Goal: Task Accomplishment & Management: Use online tool/utility

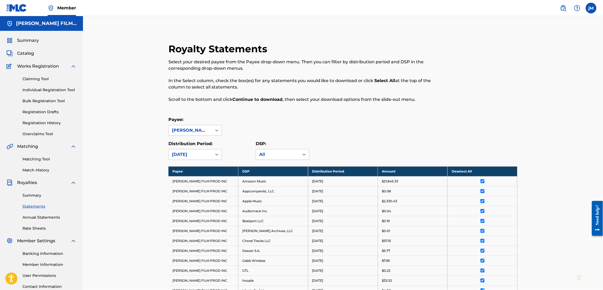
click at [44, 162] on link "Matching Tool" at bounding box center [50, 159] width 54 height 6
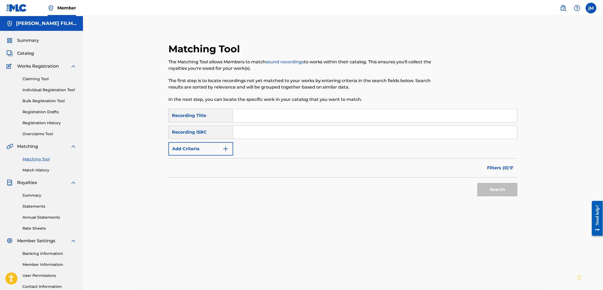
click at [327, 134] on input "Search Form" at bounding box center [375, 132] width 284 height 13
paste input "QZTXJ2400007"
type input "QZTXJ2400007"
click at [508, 194] on button "Search" at bounding box center [498, 189] width 40 height 13
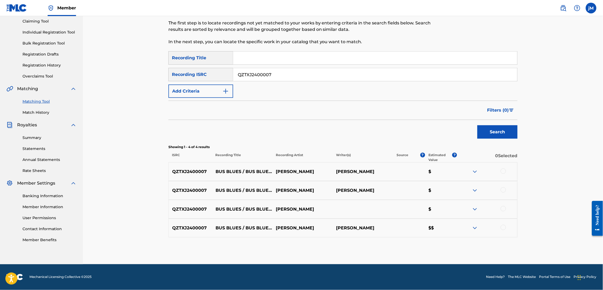
scroll to position [73, 0]
click at [506, 168] on div at bounding box center [503, 170] width 5 height 5
drag, startPoint x: 517, startPoint y: 181, endPoint x: 515, endPoint y: 191, distance: 9.3
click at [517, 187] on div at bounding box center [487, 190] width 60 height 6
drag, startPoint x: 515, startPoint y: 183, endPoint x: 515, endPoint y: 202, distance: 19.0
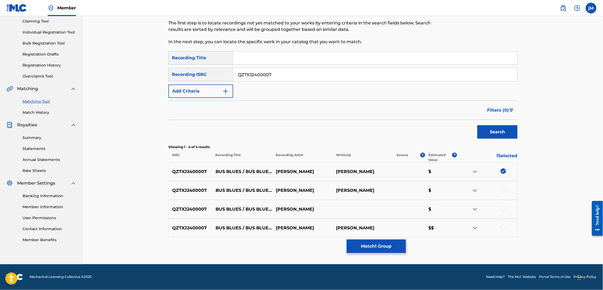
click at [506, 187] on div at bounding box center [503, 189] width 5 height 5
click at [515, 207] on div at bounding box center [487, 209] width 60 height 6
click at [516, 204] on div "QZTXJ2400007 BUS BLUES / BUS BLUES (REPRISE) [PERSON_NAME] $" at bounding box center [343, 209] width 349 height 19
click at [506, 211] on div at bounding box center [503, 208] width 5 height 5
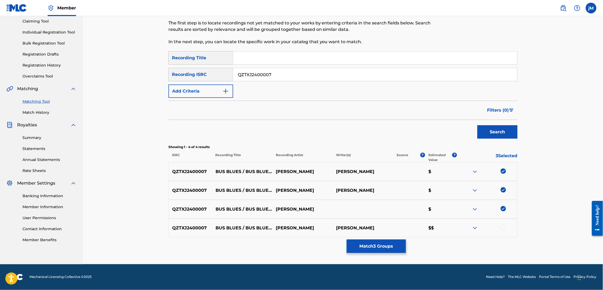
click at [506, 230] on div at bounding box center [503, 227] width 5 height 5
click at [405, 246] on button "Match 4 Groups" at bounding box center [376, 245] width 59 height 13
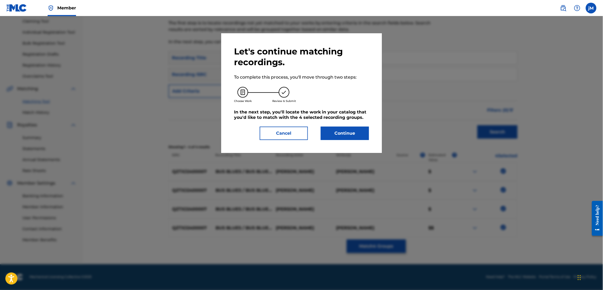
click at [342, 136] on button "Continue" at bounding box center [345, 132] width 48 height 13
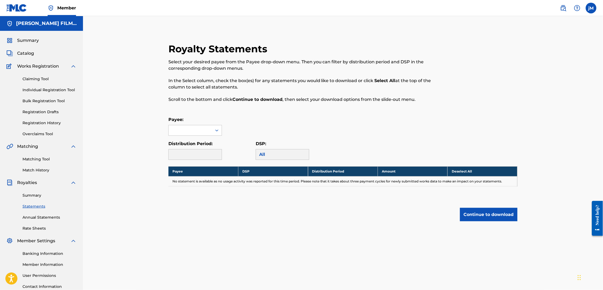
click at [44, 162] on link "Matching Tool" at bounding box center [50, 159] width 54 height 6
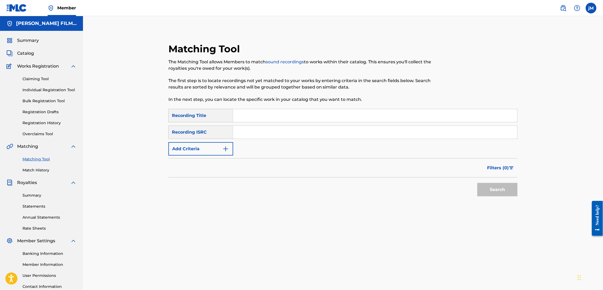
click at [269, 135] on input "Search Form" at bounding box center [375, 132] width 284 height 13
paste input "QZTXJ2400007"
type input "QZTXJ2400007"
click at [518, 196] on button "Search" at bounding box center [498, 189] width 40 height 13
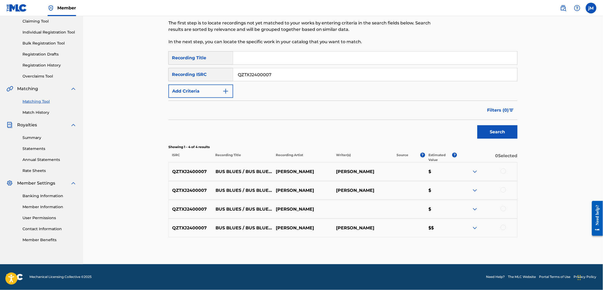
scroll to position [70, 0]
click at [479, 168] on img at bounding box center [475, 171] width 6 height 6
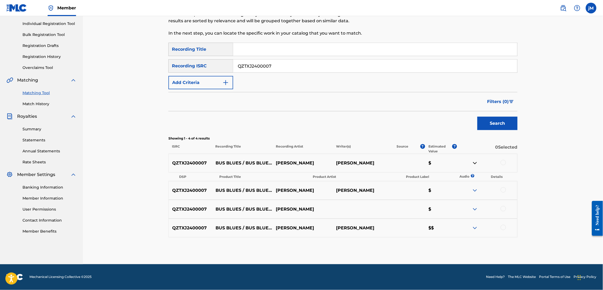
click at [479, 193] on img at bounding box center [475, 190] width 6 height 6
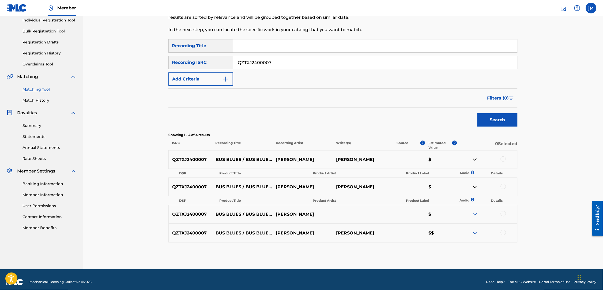
click at [479, 217] on img at bounding box center [475, 214] width 6 height 6
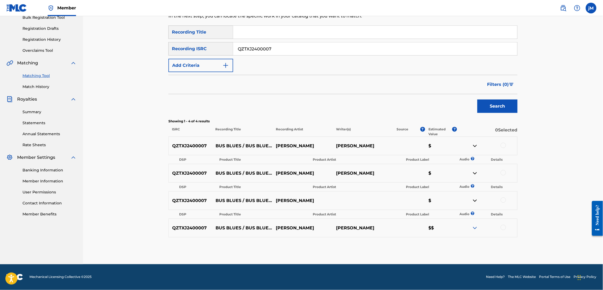
scroll to position [100, 0]
click at [479, 225] on img at bounding box center [475, 228] width 6 height 6
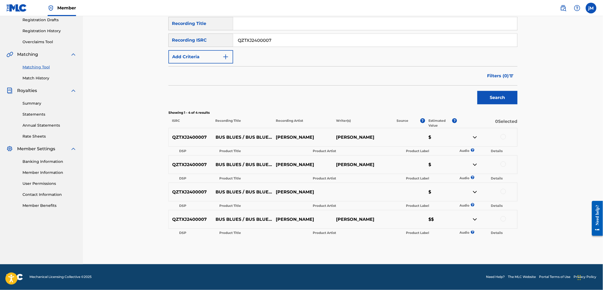
scroll to position [110, 0]
click at [506, 134] on div at bounding box center [503, 136] width 5 height 5
click at [506, 161] on div at bounding box center [503, 163] width 5 height 5
drag, startPoint x: 514, startPoint y: 185, endPoint x: 513, endPoint y: 197, distance: 12.3
click at [506, 189] on div at bounding box center [503, 191] width 5 height 5
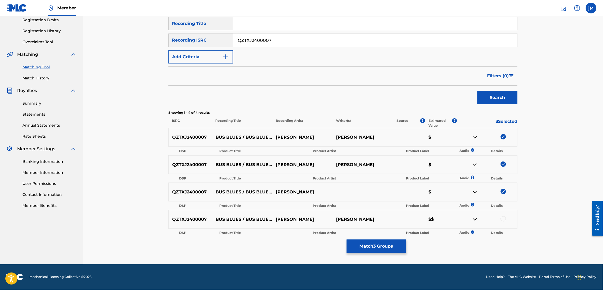
click at [506, 216] on div at bounding box center [503, 218] width 5 height 5
click at [406, 240] on button "Match 4 Groups" at bounding box center [376, 245] width 59 height 13
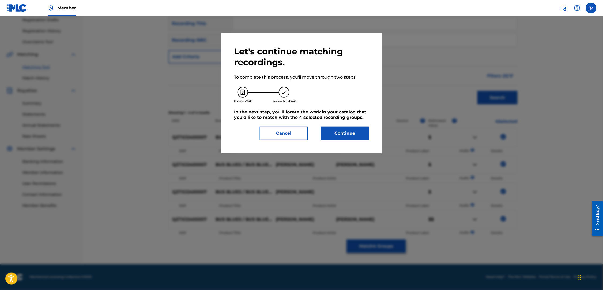
click at [354, 140] on button "Continue" at bounding box center [345, 132] width 48 height 13
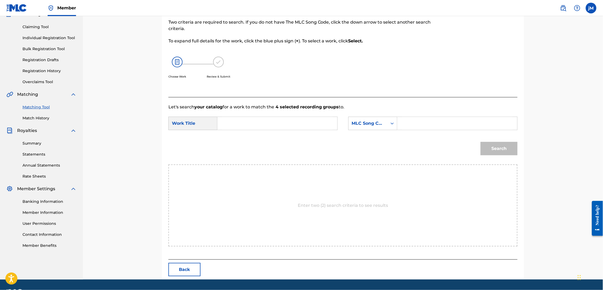
click at [309, 118] on input "Search Form" at bounding box center [277, 123] width 111 height 13
type input "bus blues"
click at [428, 124] on input "Search Form" at bounding box center [457, 123] width 111 height 13
paste input "BB16QC"
type input "BB16QC"
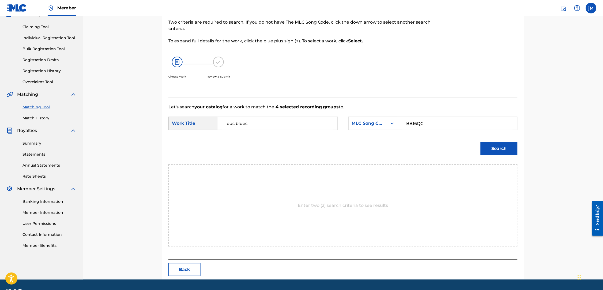
click at [498, 148] on button "Search" at bounding box center [499, 148] width 37 height 13
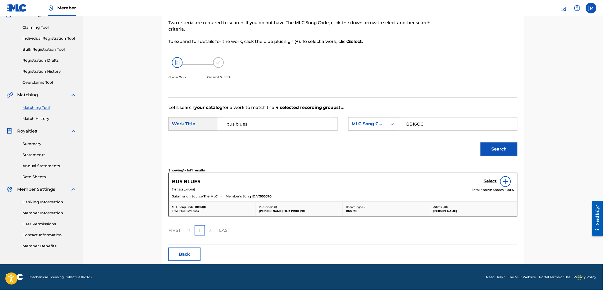
click at [511, 183] on div at bounding box center [506, 181] width 11 height 11
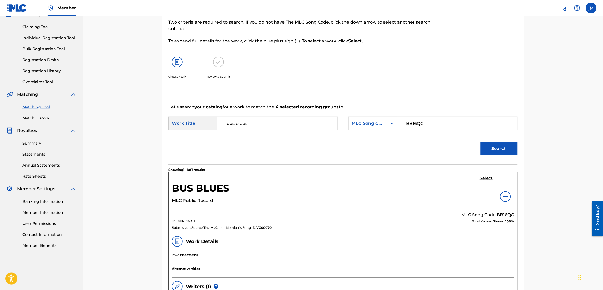
click at [493, 181] on h5 "Select" at bounding box center [486, 177] width 13 height 5
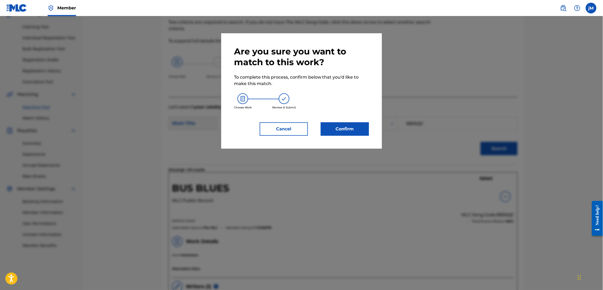
click at [355, 135] on button "Confirm" at bounding box center [345, 128] width 48 height 13
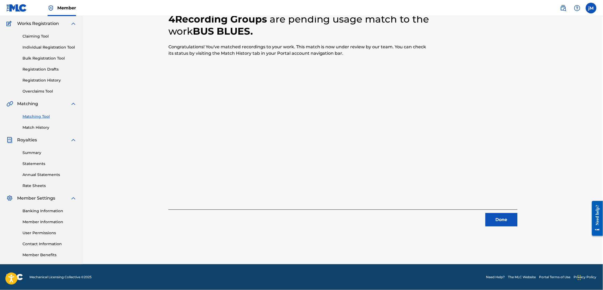
click at [518, 215] on button "Done" at bounding box center [502, 219] width 32 height 13
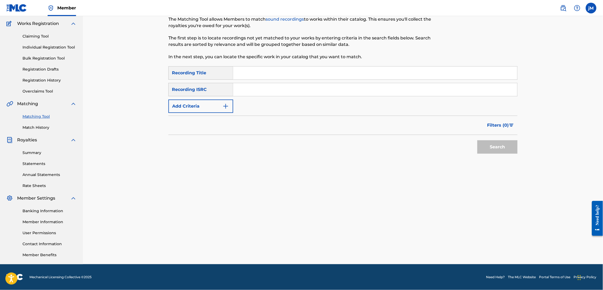
click at [265, 86] on input "Search Form" at bounding box center [375, 89] width 284 height 13
paste input "QZTXJ2500013"
type input "QZTXJ2500013"
click at [504, 141] on button "Search" at bounding box center [498, 146] width 40 height 13
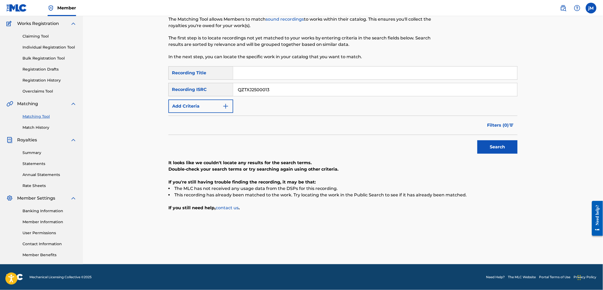
click at [286, 84] on input "QZTXJ2500013" at bounding box center [375, 89] width 284 height 13
drag, startPoint x: 260, startPoint y: 85, endPoint x: 285, endPoint y: 87, distance: 25.0
click at [262, 85] on input "QZTXJ2500013" at bounding box center [375, 89] width 284 height 13
click at [250, 67] on input "Search Form" at bounding box center [375, 72] width 284 height 13
type input "woodstock"
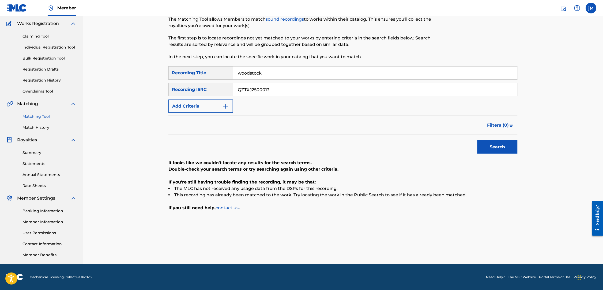
click at [509, 145] on button "Search" at bounding box center [498, 146] width 40 height 13
drag, startPoint x: 272, startPoint y: 83, endPoint x: 196, endPoint y: 81, distance: 75.6
click at [196, 83] on div "SearchWithCriteria2e2955ad-35e4-4ee1-a7f3-bee80f4a0c9d Recording ISRC QZTXJ2500…" at bounding box center [343, 89] width 349 height 13
click at [256, 66] on input "woodstock" at bounding box center [375, 72] width 284 height 13
click at [263, 67] on input "woodstock" at bounding box center [375, 72] width 284 height 13
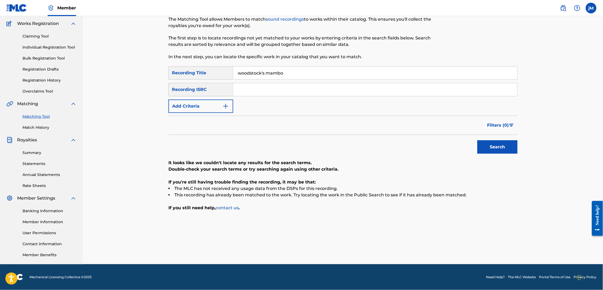
click at [509, 145] on button "Search" at bounding box center [498, 146] width 40 height 13
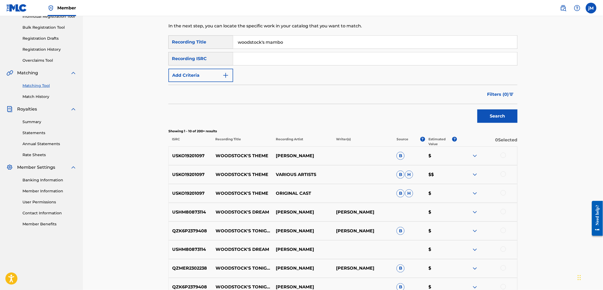
scroll to position [77, 0]
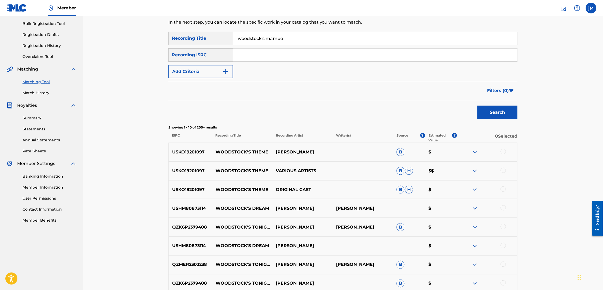
click at [479, 174] on img at bounding box center [475, 170] width 6 height 6
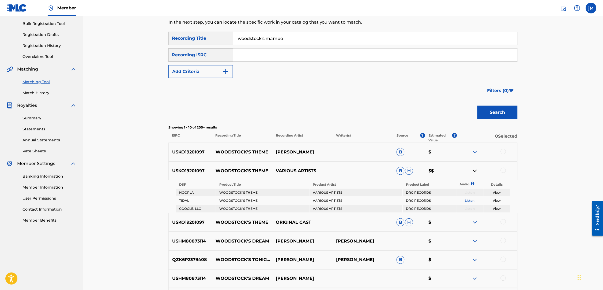
click at [475, 202] on link "Listen" at bounding box center [470, 200] width 10 height 4
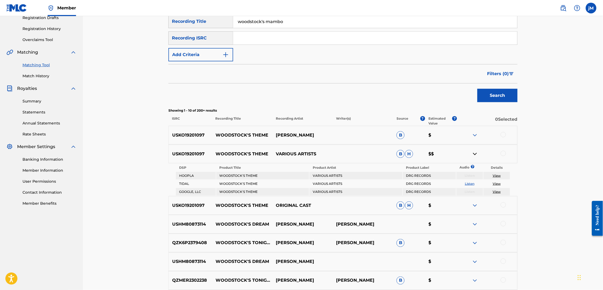
scroll to position [95, 0]
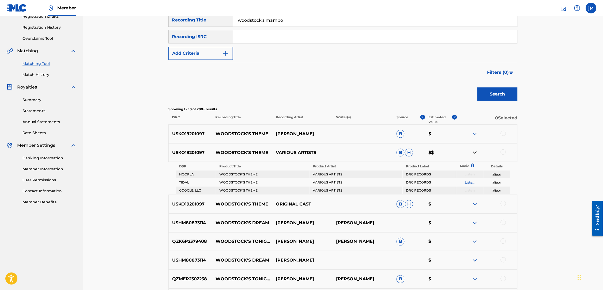
click at [479, 226] on img at bounding box center [475, 222] width 6 height 6
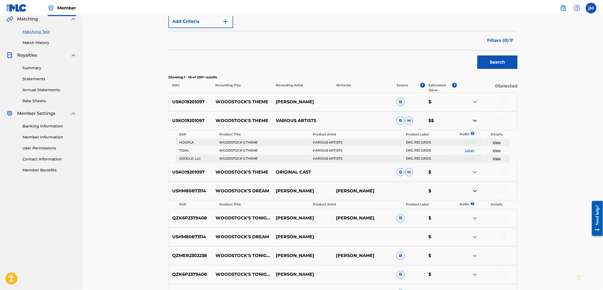
scroll to position [128, 0]
click at [479, 193] on img at bounding box center [475, 190] width 6 height 6
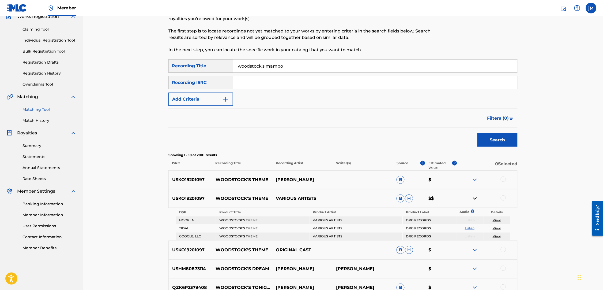
scroll to position [48, 0]
drag, startPoint x: 284, startPoint y: 70, endPoint x: 264, endPoint y: 69, distance: 20.6
click at [264, 69] on input "woodstock's mambo" at bounding box center [375, 67] width 284 height 13
type input "woodstock's"
click at [509, 148] on button "Search" at bounding box center [498, 140] width 40 height 13
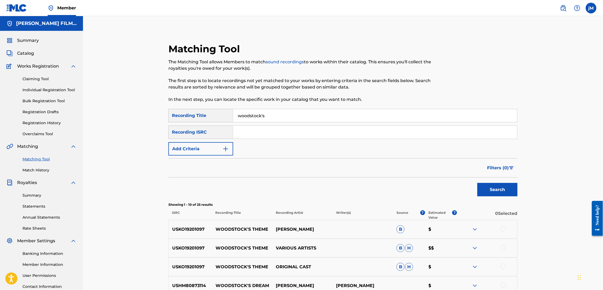
scroll to position [0, 0]
click at [254, 137] on input "Search Form" at bounding box center [375, 132] width 284 height 13
paste input "QZTXJ2500013"
type input "QZTXJ2500013"
drag, startPoint x: 274, startPoint y: 117, endPoint x: 219, endPoint y: 115, distance: 55.0
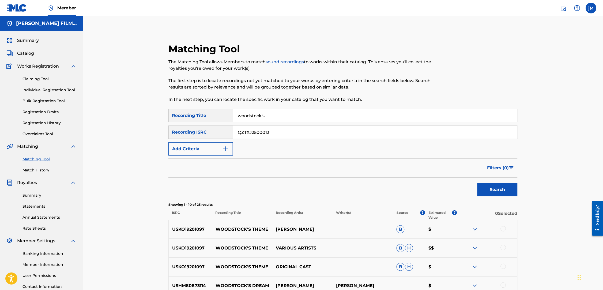
click at [219, 115] on div "SearchWithCriteria411a29d2-7d43-4c92-8074-613369800cb0 Recording Title woodstoc…" at bounding box center [343, 115] width 349 height 13
type input "woodstock"
click at [509, 196] on button "Search" at bounding box center [498, 189] width 40 height 13
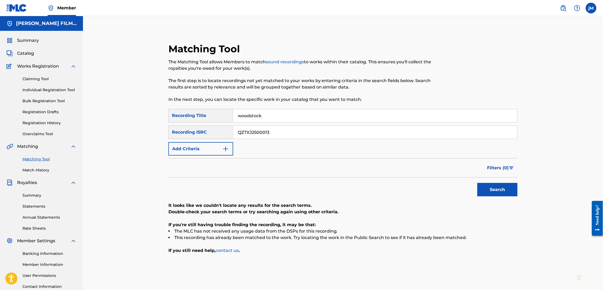
click at [281, 136] on input "QZTXJ2500013" at bounding box center [375, 132] width 284 height 13
type input "QZTXJ2500026"
click at [509, 196] on button "Search" at bounding box center [498, 189] width 40 height 13
drag, startPoint x: 271, startPoint y: 119, endPoint x: 165, endPoint y: 112, distance: 105.5
click at [169, 112] on div "SearchWithCriteria411a29d2-7d43-4c92-8074-613369800cb0 Recording Title woodstock" at bounding box center [343, 115] width 349 height 13
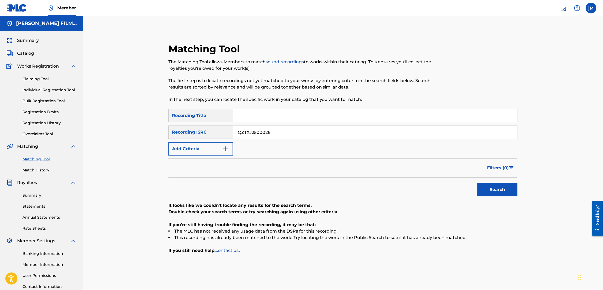
click at [501, 196] on button "Search" at bounding box center [498, 189] width 40 height 13
click at [274, 137] on input "QZTXJ2500026" at bounding box center [375, 132] width 284 height 13
click at [509, 196] on button "Search" at bounding box center [498, 189] width 40 height 13
type input "QZTXJ2500034"
click at [509, 196] on button "Search" at bounding box center [498, 189] width 40 height 13
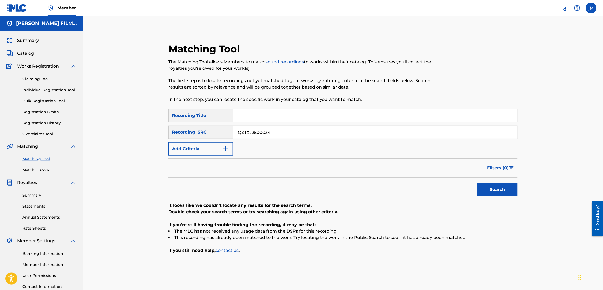
drag, startPoint x: 37, startPoint y: 168, endPoint x: 37, endPoint y: 165, distance: 3.2
click at [37, 168] on div "Matching Tool Match History" at bounding box center [41, 161] width 70 height 23
click at [37, 162] on link "Matching Tool" at bounding box center [50, 159] width 54 height 6
click at [561, 10] on img at bounding box center [564, 8] width 6 height 6
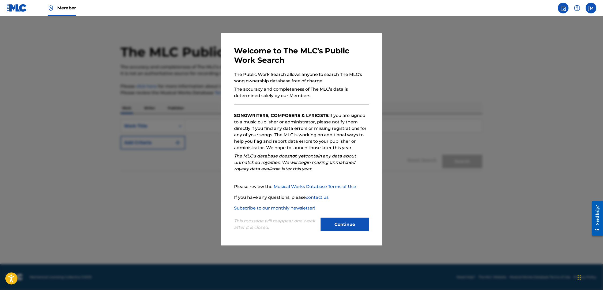
drag, startPoint x: 337, startPoint y: 227, endPoint x: 339, endPoint y: 226, distance: 3.1
click at [337, 227] on button "Continue" at bounding box center [345, 224] width 48 height 13
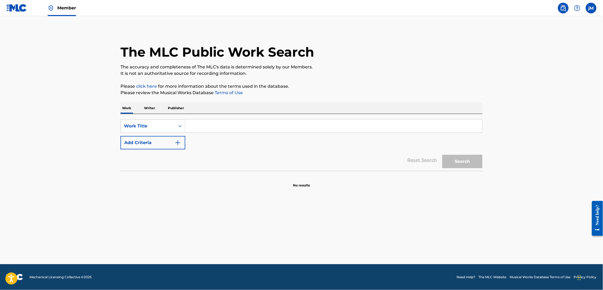
click at [213, 129] on input "Search Form" at bounding box center [333, 125] width 297 height 13
click at [166, 131] on div "Work Title" at bounding box center [148, 126] width 55 height 10
click at [212, 128] on input "Search Form" at bounding box center [333, 125] width 297 height 13
type input "woodstock's mambo"
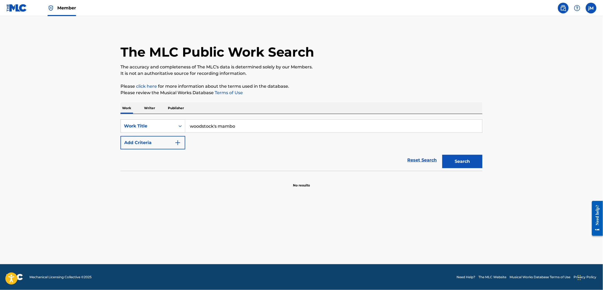
click at [472, 167] on button "Search" at bounding box center [463, 161] width 40 height 13
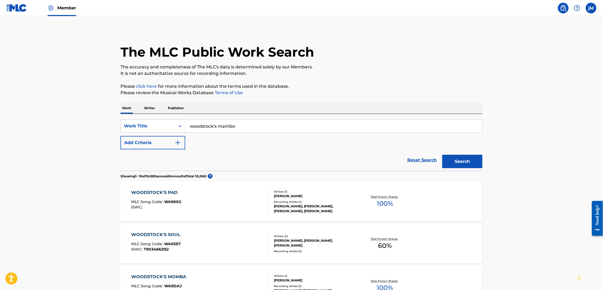
scroll to position [0, 0]
click at [72, 11] on span "Member" at bounding box center [66, 8] width 19 height 6
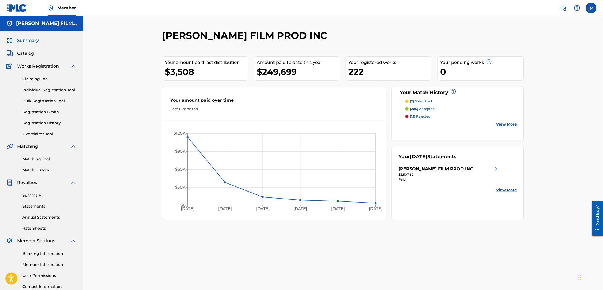
click at [45, 162] on link "Matching Tool" at bounding box center [50, 159] width 54 height 6
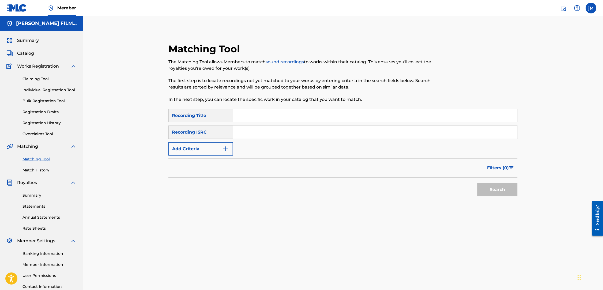
click at [252, 133] on input "Search Form" at bounding box center [375, 132] width 284 height 13
paste input "QZTXJ2500034"
click at [506, 194] on button "Search" at bounding box center [498, 189] width 40 height 13
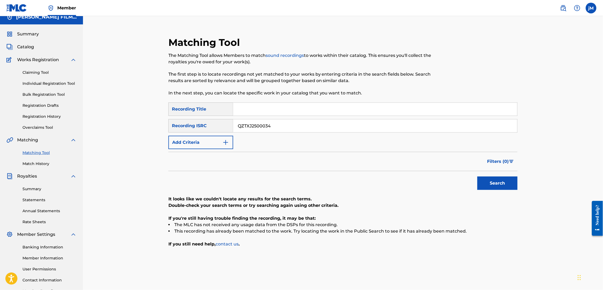
scroll to position [7, 0]
click at [298, 127] on input "QZTXJ2500034" at bounding box center [375, 125] width 284 height 13
click at [296, 128] on input "QZTXJ2500034" at bounding box center [375, 125] width 284 height 13
type input "QZTXJ2500034"
click at [507, 189] on button "Search" at bounding box center [498, 182] width 40 height 13
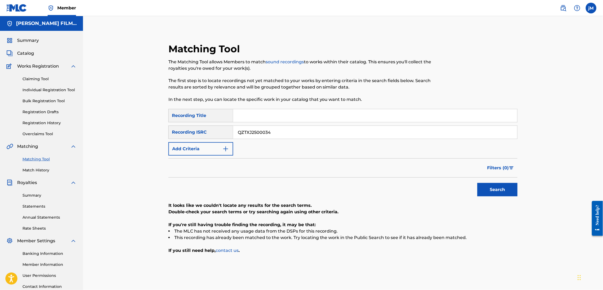
scroll to position [0, 0]
click at [561, 7] on img at bounding box center [564, 8] width 6 height 6
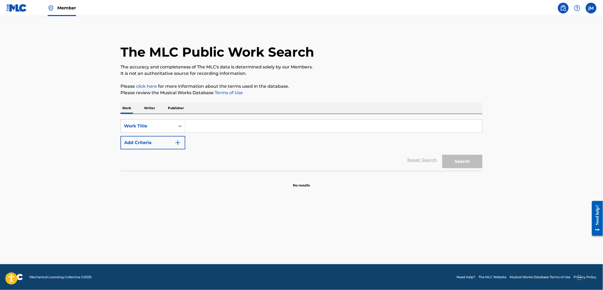
click at [204, 129] on input "Search Form" at bounding box center [333, 125] width 297 height 13
paste input "Woodstock’s Mambo (Bonus Mix)-"
type input "Woodstock’s Mambo (Bonus Mix)"
click at [469, 166] on button "Search" at bounding box center [463, 161] width 40 height 13
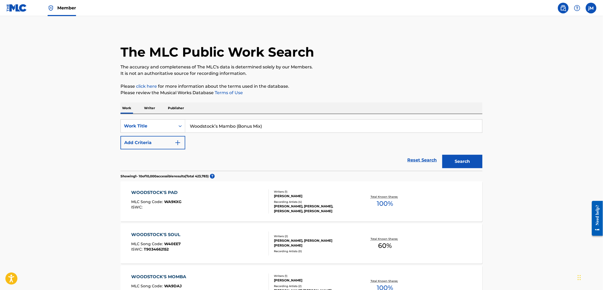
click at [561, 8] on img at bounding box center [564, 8] width 6 height 6
click at [562, 10] on img at bounding box center [564, 8] width 6 height 6
click at [66, 9] on span "Member" at bounding box center [66, 8] width 19 height 6
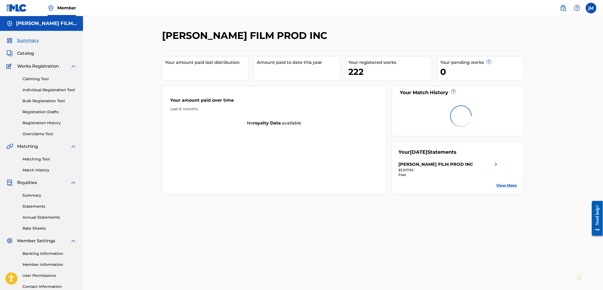
click at [39, 162] on link "Matching Tool" at bounding box center [50, 159] width 54 height 6
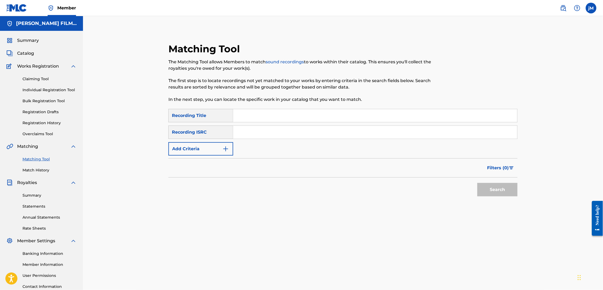
click at [274, 139] on input "Search Form" at bounding box center [375, 132] width 284 height 13
paste input "QZTXJ2500039"
click at [509, 196] on button "Search" at bounding box center [498, 189] width 40 height 13
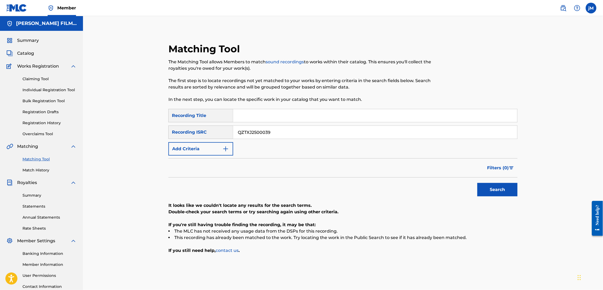
drag, startPoint x: 304, startPoint y: 136, endPoint x: 185, endPoint y: 129, distance: 119.7
click at [185, 129] on div "SearchWithCriteria2e2955ad-35e4-4ee1-a7f3-bee80f4a0c9d Recording ISRC QZTXJ2500…" at bounding box center [343, 131] width 349 height 13
paste input "45"
click at [509, 196] on button "Search" at bounding box center [498, 189] width 40 height 13
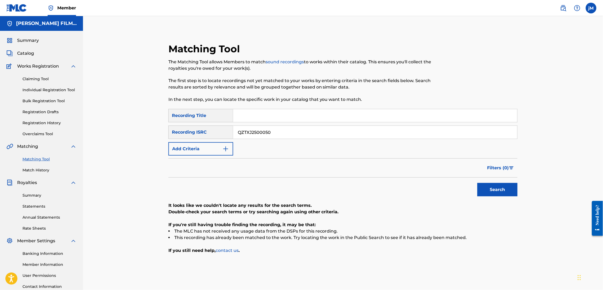
click at [288, 137] on input "QZTXJ2500050" at bounding box center [375, 132] width 284 height 13
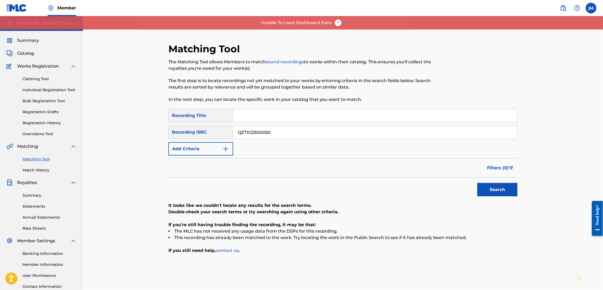
click at [288, 137] on input "QZTXJ2500050" at bounding box center [375, 132] width 284 height 13
paste input "400006"
type input "QZTXJ2400006"
click at [506, 196] on button "Search" at bounding box center [498, 189] width 40 height 13
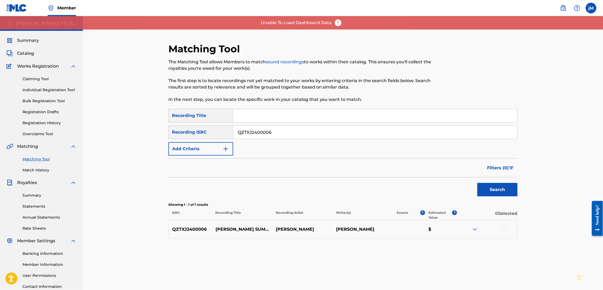
click at [479, 232] on img at bounding box center [475, 229] width 6 height 6
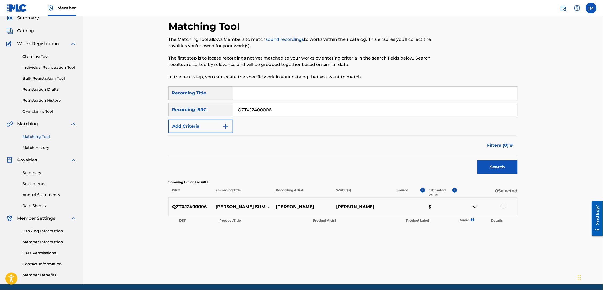
scroll to position [25, 0]
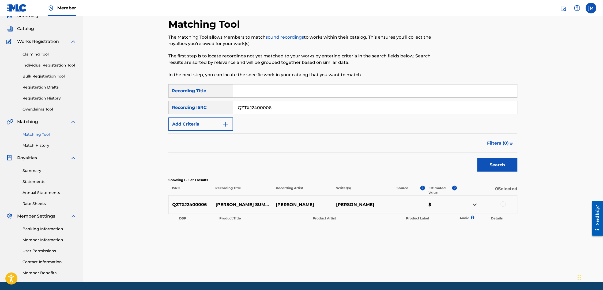
click at [506, 207] on div at bounding box center [503, 203] width 5 height 5
click at [406, 239] on button "Match 1 Group" at bounding box center [376, 245] width 59 height 13
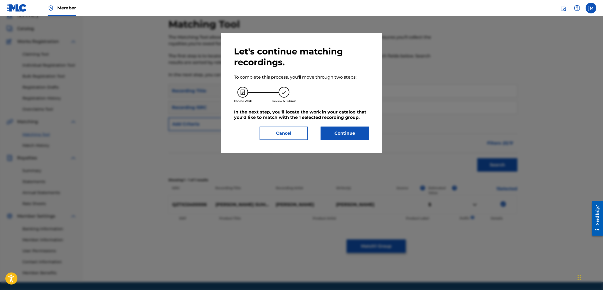
click at [335, 139] on button "Continue" at bounding box center [345, 132] width 48 height 13
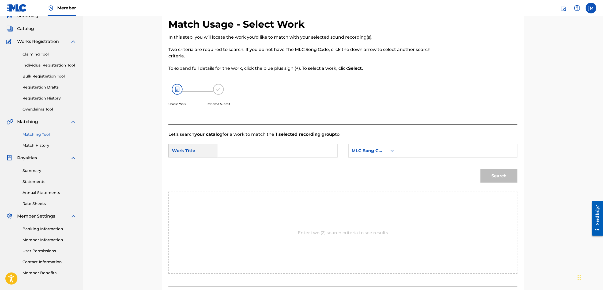
click at [265, 148] on input "Search Form" at bounding box center [277, 150] width 111 height 13
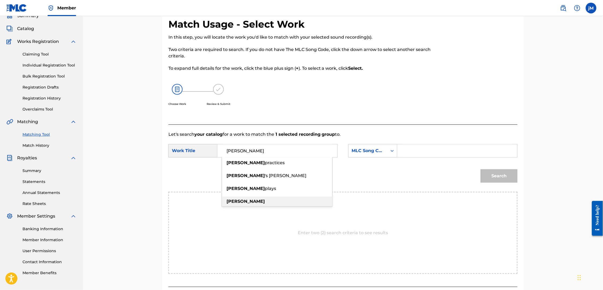
drag, startPoint x: 265, startPoint y: 148, endPoint x: 254, endPoint y: 202, distance: 55.0
click at [254, 202] on div "[PERSON_NAME]" at bounding box center [277, 201] width 110 height 10
type input "[PERSON_NAME]"
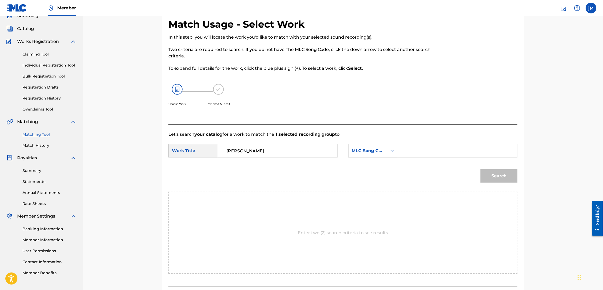
click at [419, 152] on input "Search Form" at bounding box center [457, 150] width 111 height 13
paste input "S08752"
type input "S08752"
click at [502, 179] on button "Search" at bounding box center [499, 175] width 37 height 13
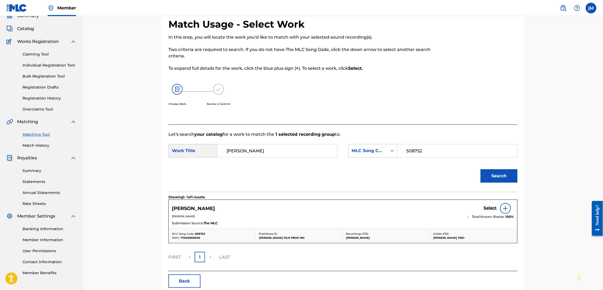
click at [497, 210] on h5 "Select" at bounding box center [490, 207] width 13 height 5
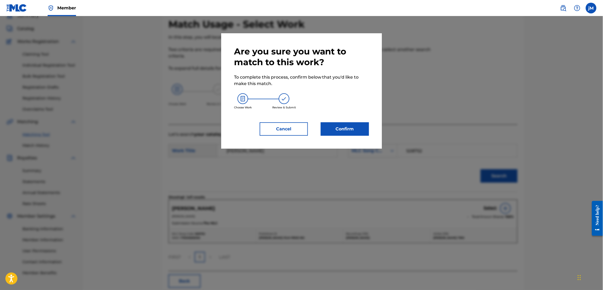
click at [347, 133] on button "Confirm" at bounding box center [345, 128] width 48 height 13
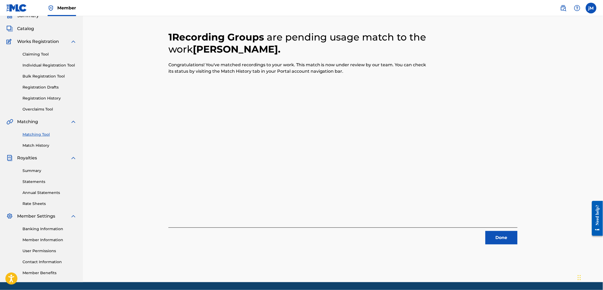
click at [518, 236] on button "Done" at bounding box center [502, 237] width 32 height 13
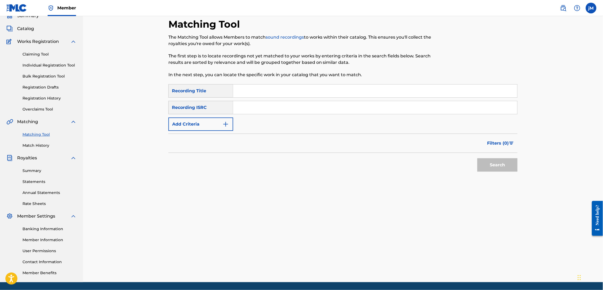
scroll to position [0, 0]
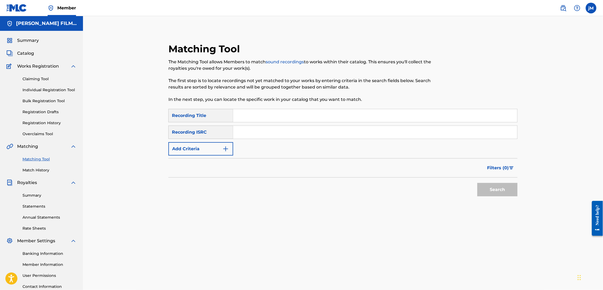
click at [201, 154] on button "Add Criteria" at bounding box center [201, 148] width 65 height 13
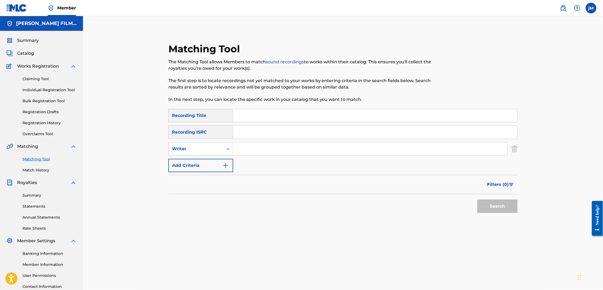
click at [205, 152] on div "Writer" at bounding box center [196, 148] width 48 height 6
click at [205, 165] on div "Recording Artist" at bounding box center [201, 161] width 64 height 13
click at [259, 155] on input "Search Form" at bounding box center [370, 148] width 274 height 13
type input "[PERSON_NAME]"
click at [262, 135] on input "Search Form" at bounding box center [375, 132] width 284 height 13
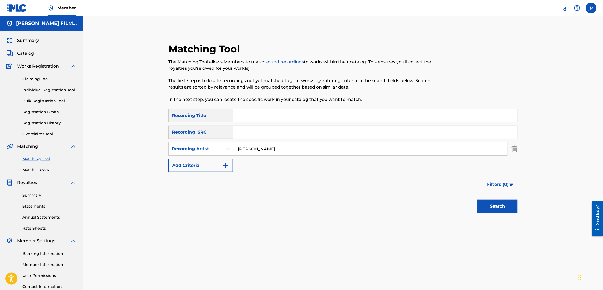
paste input "(MLC JEM [DATE])"
drag, startPoint x: 287, startPoint y: 138, endPoint x: 192, endPoint y: 130, distance: 95.4
click at [192, 130] on div "SearchWithCriteria2e2955ad-35e4-4ee1-a7f3-bee80f4a0c9d Recording ISRC (MLC JEM …" at bounding box center [343, 131] width 349 height 13
type input "QZTXJ2"
click at [509, 213] on button "Search" at bounding box center [498, 205] width 40 height 13
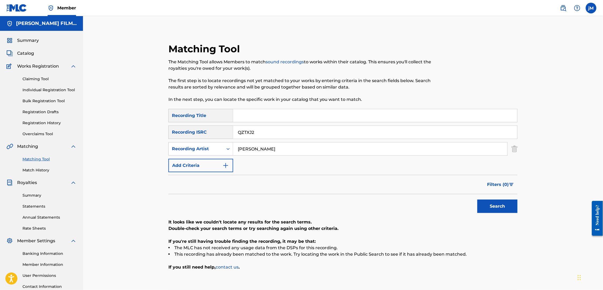
drag, startPoint x: 268, startPoint y: 139, endPoint x: 205, endPoint y: 136, distance: 63.3
click at [205, 136] on div "SearchWithCriteria2e2955ad-35e4-4ee1-a7f3-bee80f4a0c9d Recording ISRC QZTXJ2" at bounding box center [343, 131] width 349 height 13
click at [509, 213] on button "Search" at bounding box center [498, 205] width 40 height 13
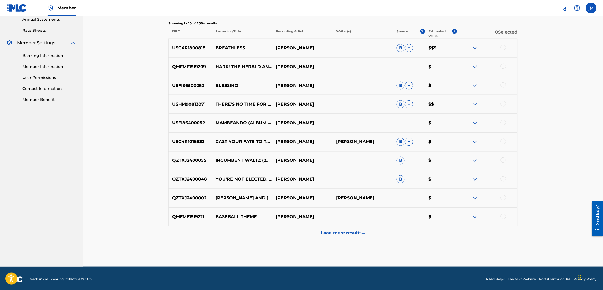
scroll to position [199, 0]
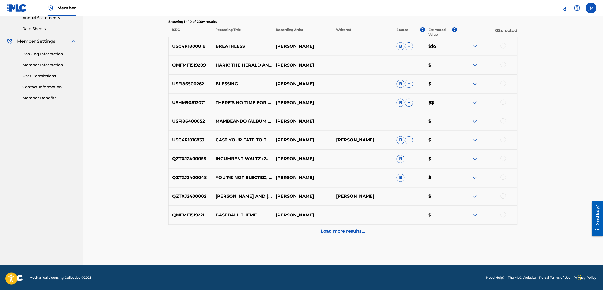
click at [479, 162] on img at bounding box center [475, 159] width 6 height 6
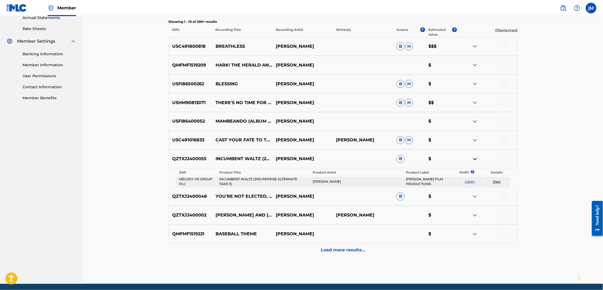
click at [479, 162] on img at bounding box center [475, 159] width 6 height 6
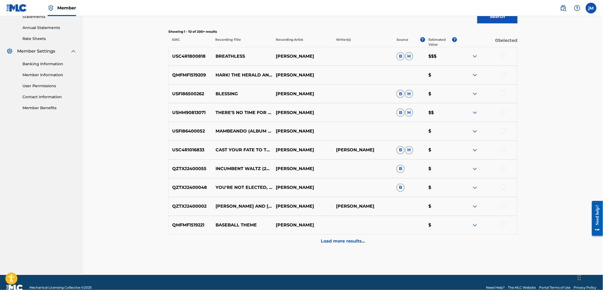
scroll to position [189, 0]
click at [506, 58] on div at bounding box center [503, 55] width 5 height 5
click at [398, 243] on button "Match 1 Group" at bounding box center [376, 245] width 59 height 13
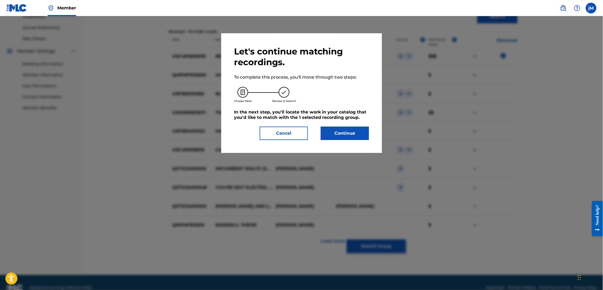
click at [354, 137] on button "Continue" at bounding box center [345, 132] width 48 height 13
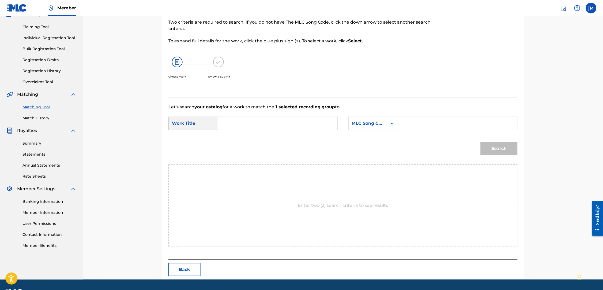
click at [292, 126] on input "Search Form" at bounding box center [277, 123] width 111 height 13
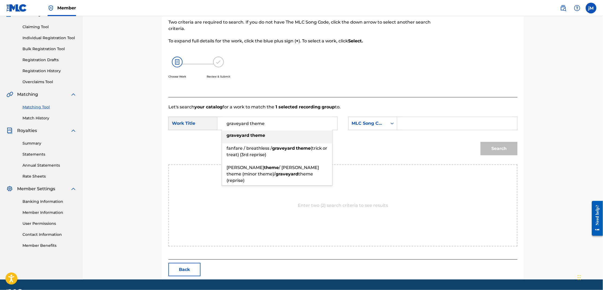
scroll to position [52, 0]
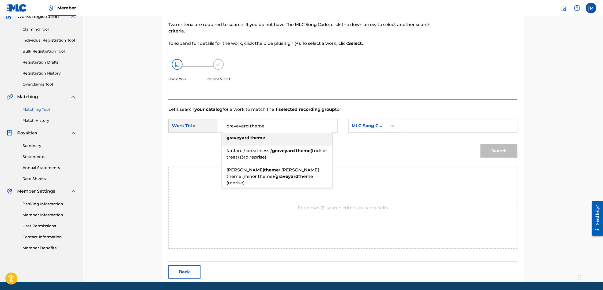
type input "graveyard theme"
click at [281, 139] on div "graveyard theme" at bounding box center [277, 138] width 110 height 10
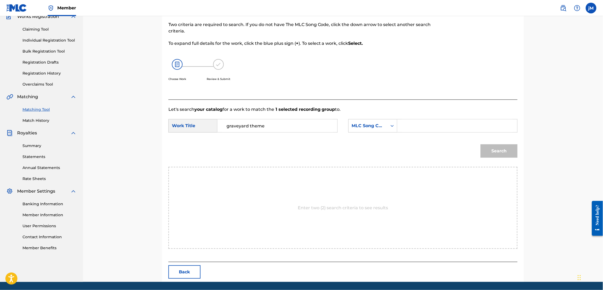
scroll to position [50, 0]
click at [508, 151] on div "Search" at bounding box center [498, 149] width 40 height 21
click at [427, 126] on input "Search Form" at bounding box center [457, 125] width 111 height 13
click at [475, 124] on input "Search Form" at bounding box center [457, 125] width 111 height 13
paste input "GA6O8O"
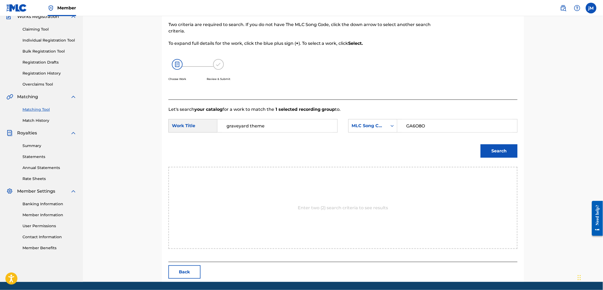
type input "GA6O8O"
click at [505, 150] on button "Search" at bounding box center [499, 150] width 37 height 13
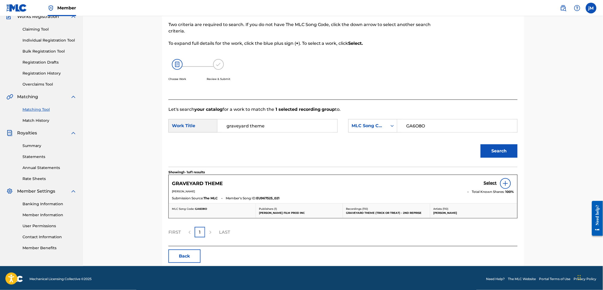
click at [497, 185] on h5 "Select" at bounding box center [490, 182] width 13 height 5
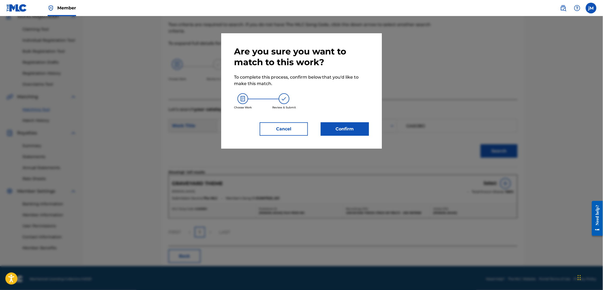
scroll to position [49, 0]
click at [346, 134] on button "Confirm" at bounding box center [345, 128] width 48 height 13
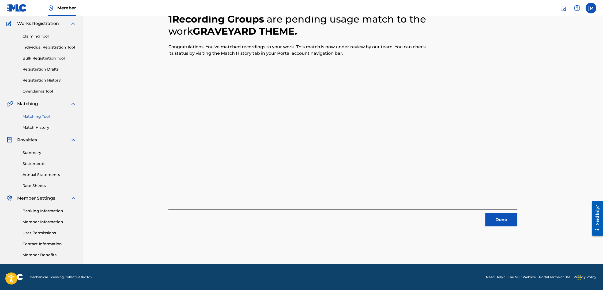
scroll to position [52, 0]
click at [518, 213] on button "Done" at bounding box center [502, 219] width 32 height 13
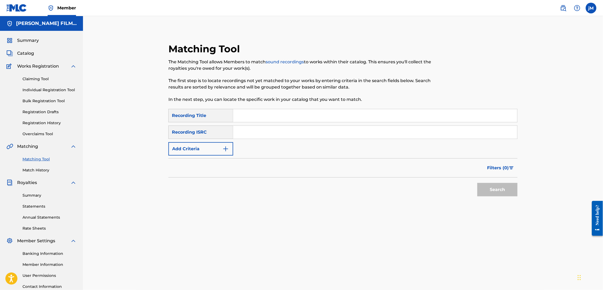
scroll to position [0, 0]
click at [47, 162] on link "Matching Tool" at bounding box center [50, 159] width 54 height 6
click at [40, 162] on link "Matching Tool" at bounding box center [50, 159] width 54 height 6
click at [35, 162] on link "Matching Tool" at bounding box center [50, 159] width 54 height 6
click at [262, 132] on input "Search Form" at bounding box center [375, 132] width 284 height 13
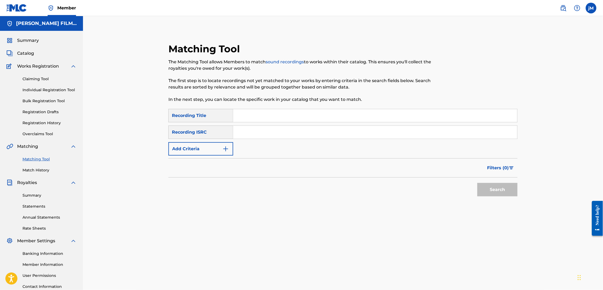
paste input "QZTXJ2400021"
type input "QZTXJ2400021"
click at [511, 196] on button "Search" at bounding box center [498, 189] width 40 height 13
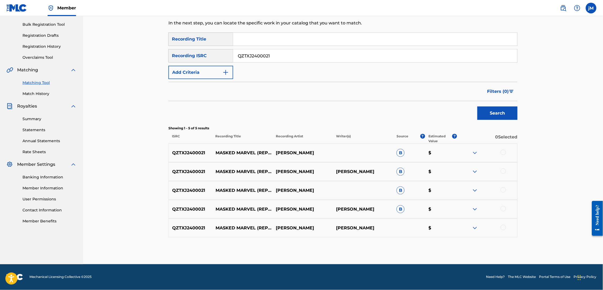
scroll to position [93, 0]
drag, startPoint x: 509, startPoint y: 145, endPoint x: 511, endPoint y: 145, distance: 2.9
click at [509, 150] on div at bounding box center [487, 153] width 60 height 6
click at [506, 150] on div at bounding box center [503, 152] width 5 height 5
click at [518, 168] on div at bounding box center [487, 171] width 60 height 6
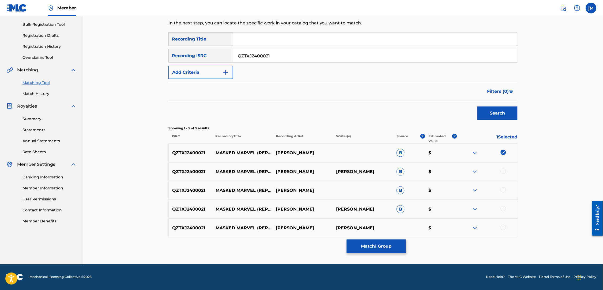
click at [506, 168] on div at bounding box center [503, 170] width 5 height 5
click at [513, 189] on div "QZTXJ2400021 MASKED MARVEL (REPRISE) / MASKED MARVEL (2ND REPRISE) [PERSON_NAME…" at bounding box center [343, 190] width 349 height 19
click at [506, 187] on div at bounding box center [503, 189] width 5 height 5
click at [506, 206] on div at bounding box center [503, 208] width 5 height 5
click at [506, 225] on div at bounding box center [503, 227] width 5 height 5
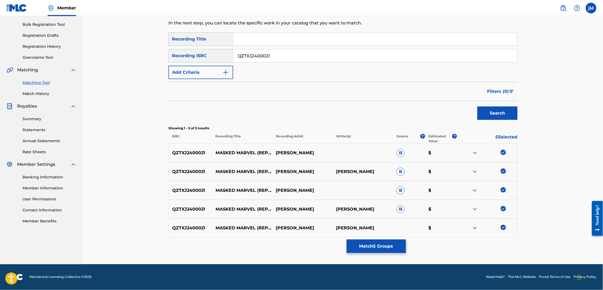
click at [406, 244] on button "Match 5 Groups" at bounding box center [376, 245] width 59 height 13
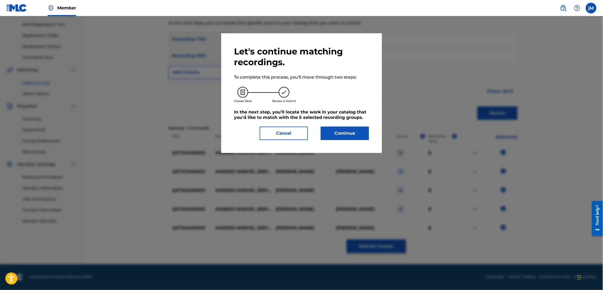
click at [357, 137] on button "Continue" at bounding box center [345, 132] width 48 height 13
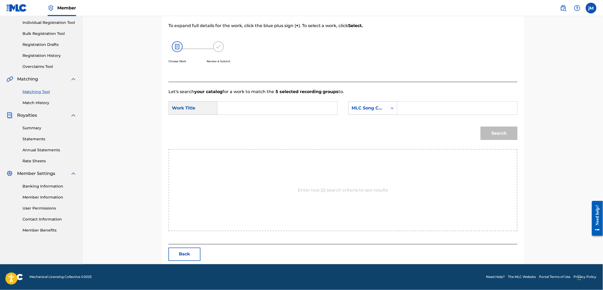
scroll to position [52, 0]
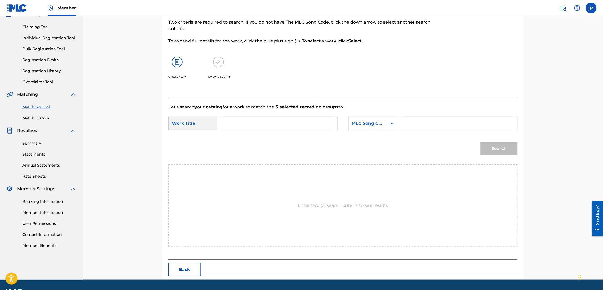
click at [267, 122] on input "Search Form" at bounding box center [277, 123] width 111 height 13
click at [249, 136] on strong "mar" at bounding box center [250, 135] width 9 height 5
type input "masked marvel"
click at [437, 124] on input "Search Form" at bounding box center [457, 123] width 111 height 13
drag, startPoint x: 425, startPoint y: 125, endPoint x: 433, endPoint y: 126, distance: 7.5
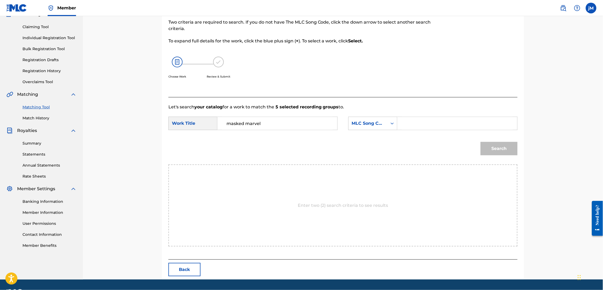
click at [425, 125] on input "Search Form" at bounding box center [457, 123] width 111 height 13
paste input "M09650"
type input "M09650"
click at [509, 149] on button "Search" at bounding box center [499, 148] width 37 height 13
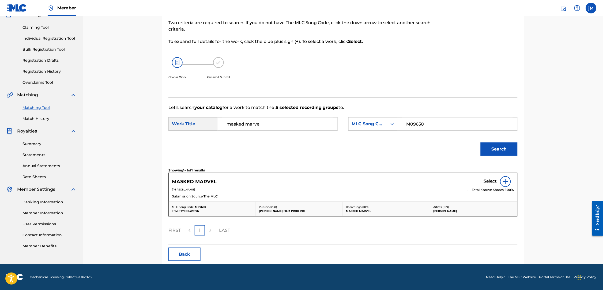
click at [497, 184] on h5 "Select" at bounding box center [490, 180] width 13 height 5
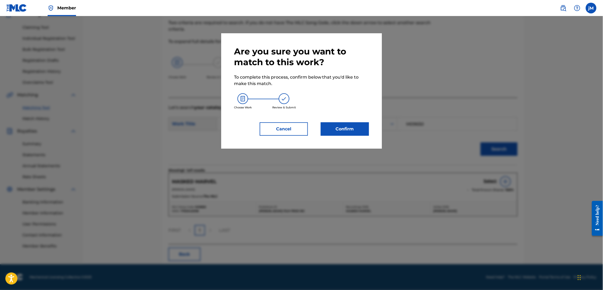
click at [335, 129] on button "Confirm" at bounding box center [345, 128] width 48 height 13
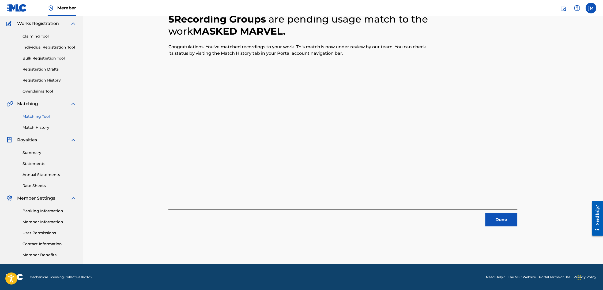
click at [517, 213] on button "Done" at bounding box center [502, 219] width 32 height 13
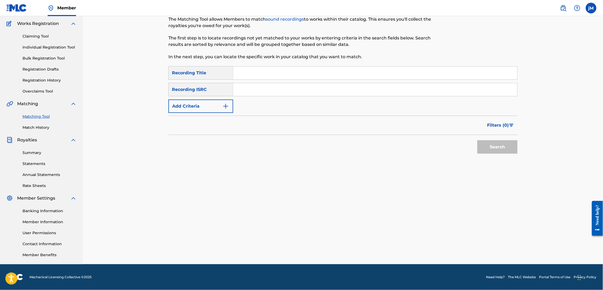
click at [268, 83] on input "Search Form" at bounding box center [375, 89] width 284 height 13
paste input "QZTXJ2500013"
type input "QZTXJ2500013"
click at [510, 142] on button "Search" at bounding box center [498, 146] width 40 height 13
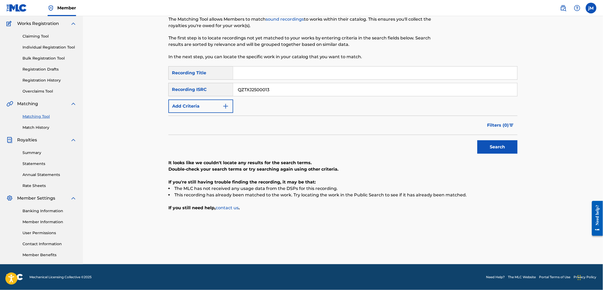
click at [41, 125] on link "Match History" at bounding box center [50, 128] width 54 height 6
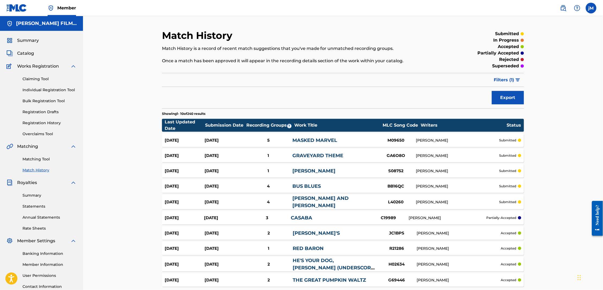
scroll to position [1, 0]
